Goal: Check status: Check status

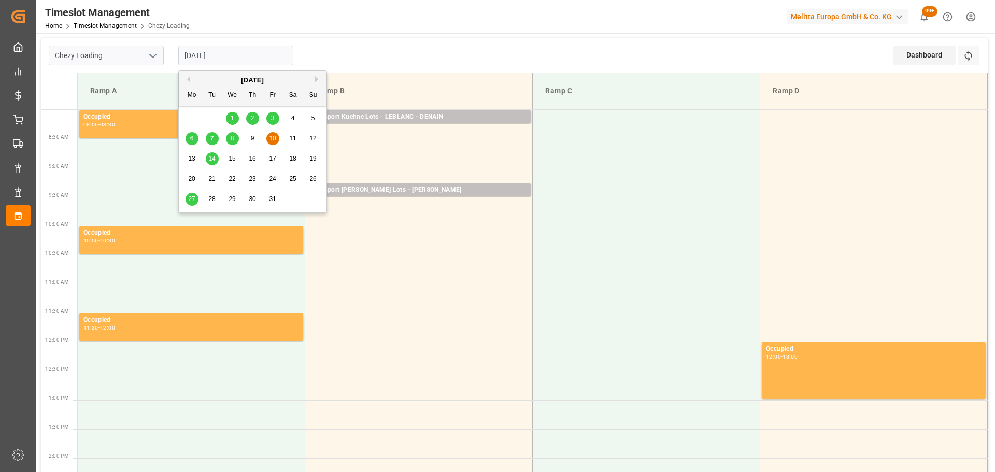
click at [223, 54] on input "[DATE]" at bounding box center [235, 56] width 115 height 20
click at [210, 142] on span "7" at bounding box center [212, 138] width 4 height 7
type input "[DATE]"
